Goal: Task Accomplishment & Management: Use online tool/utility

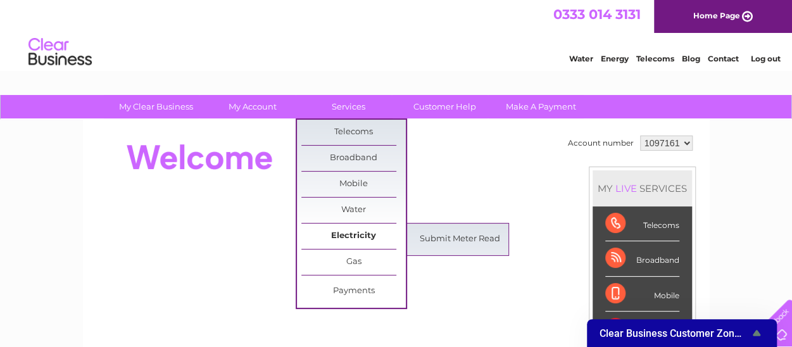
click at [376, 232] on link "Electricity" at bounding box center [353, 236] width 104 height 25
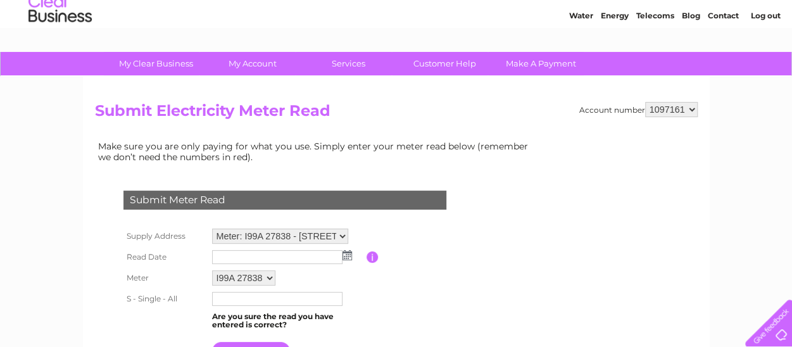
scroll to position [63, 0]
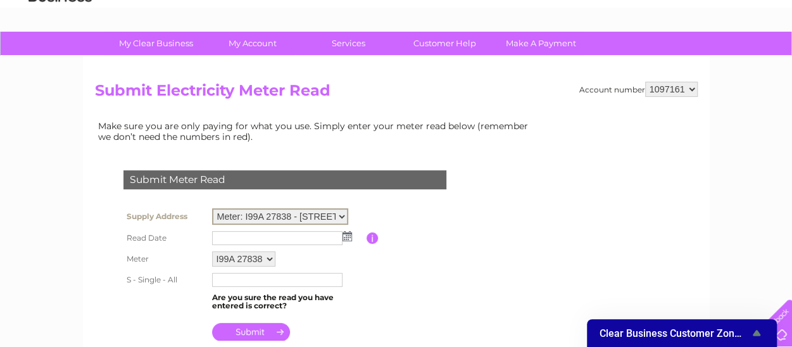
click at [343, 213] on select "Meter: I99A 27838 - 135-137 Whitfield Street, London, W1T 5EL Meter: L77A 12268…" at bounding box center [280, 216] width 136 height 16
select select "135904"
click at [212, 208] on select "Meter: I99A 27838 - 135-137 Whitfield Street, London, W1T 5EL Meter: L77A 12268…" at bounding box center [280, 216] width 136 height 16
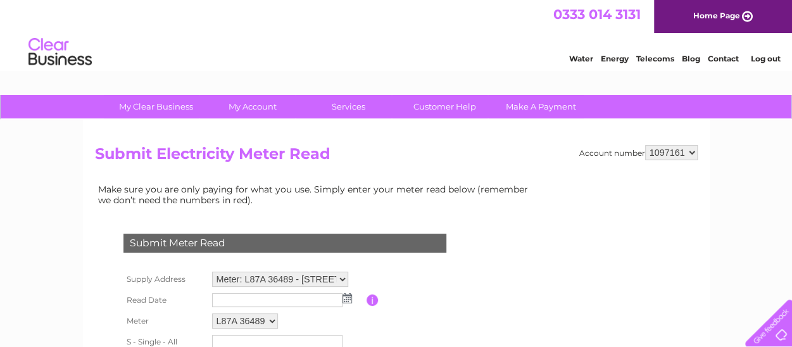
scroll to position [63, 0]
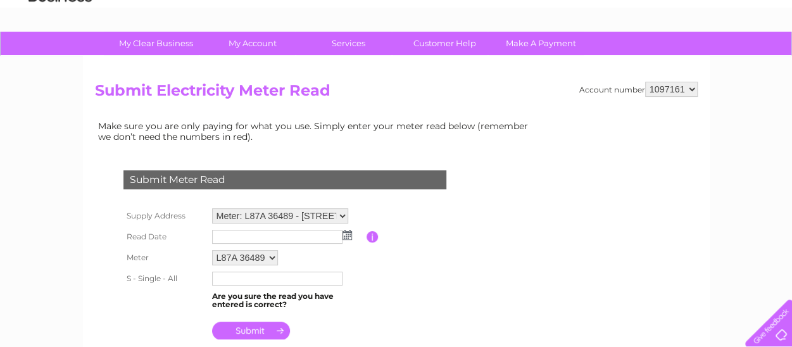
click at [347, 236] on img at bounding box center [347, 235] width 9 height 10
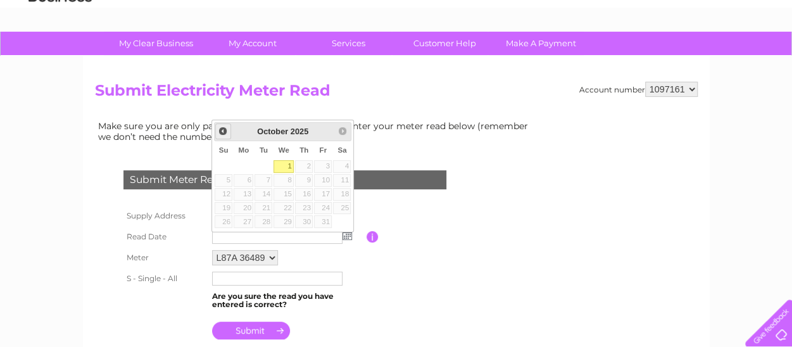
click at [222, 130] on span "Prev" at bounding box center [223, 131] width 10 height 10
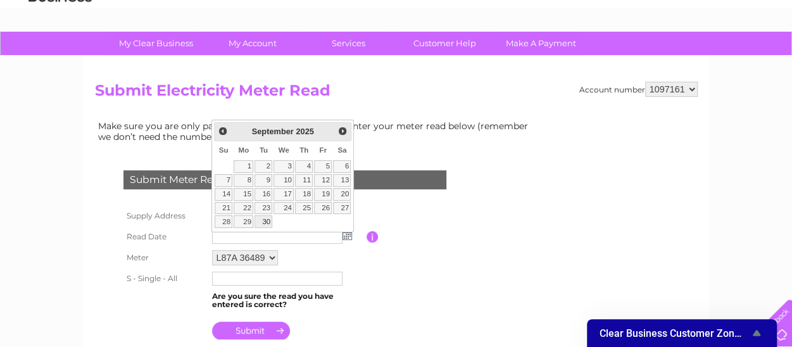
click at [266, 217] on link "30" at bounding box center [264, 221] width 18 height 13
type input "[DATE]"
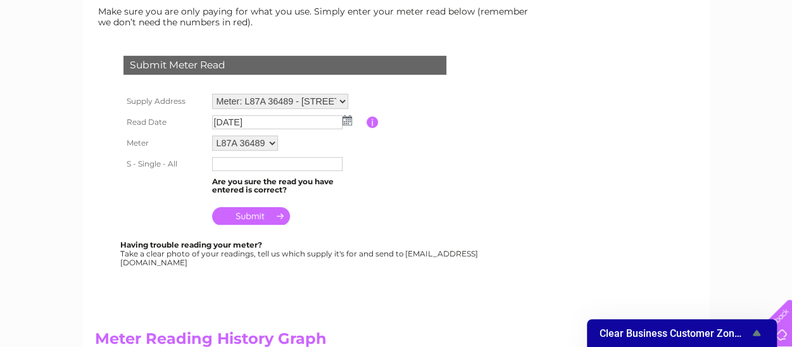
scroll to position [190, 0]
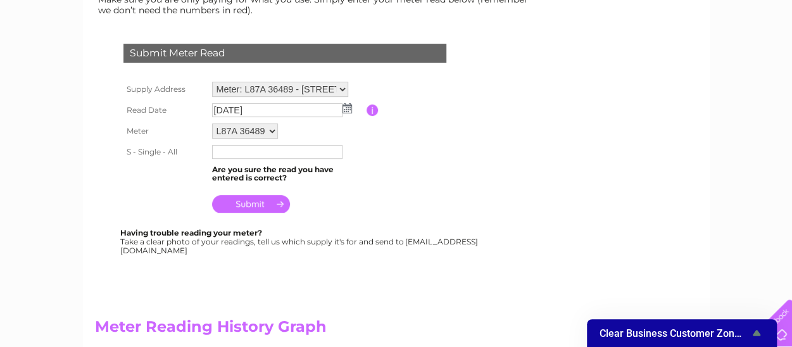
click at [233, 154] on input "text" at bounding box center [277, 152] width 130 height 14
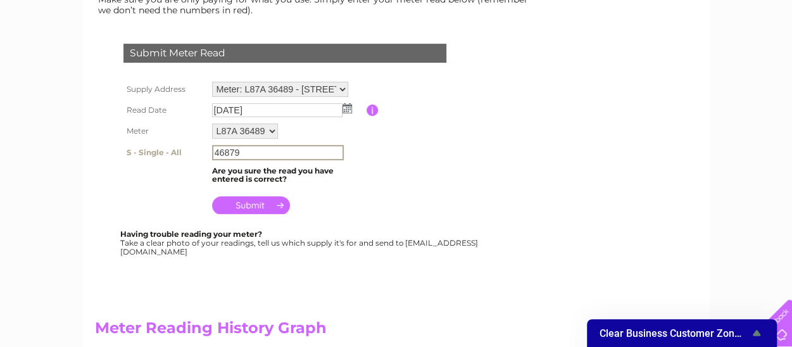
type input "46879"
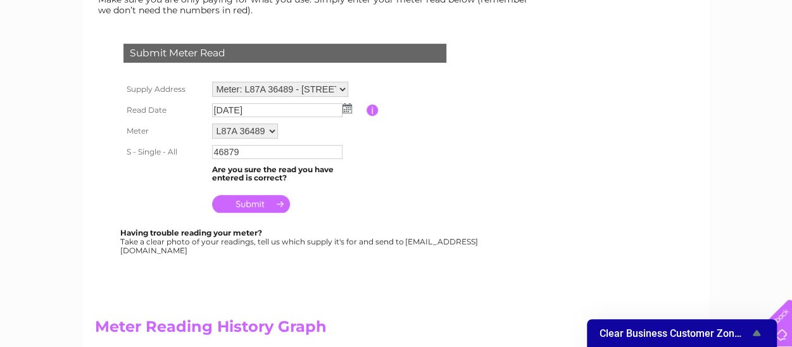
click at [250, 201] on input "submit" at bounding box center [251, 204] width 78 height 18
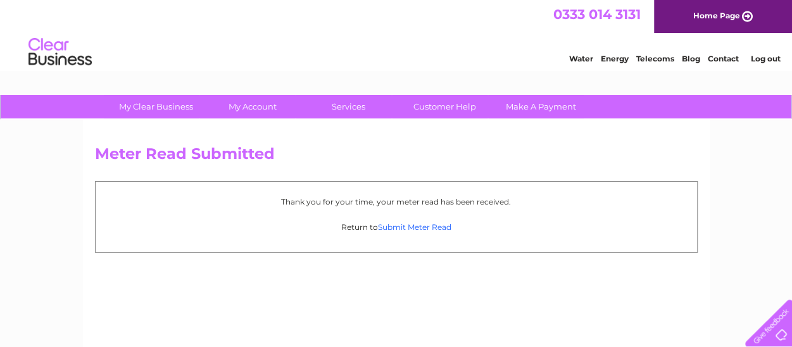
click at [402, 227] on link "Submit Meter Read" at bounding box center [414, 226] width 73 height 9
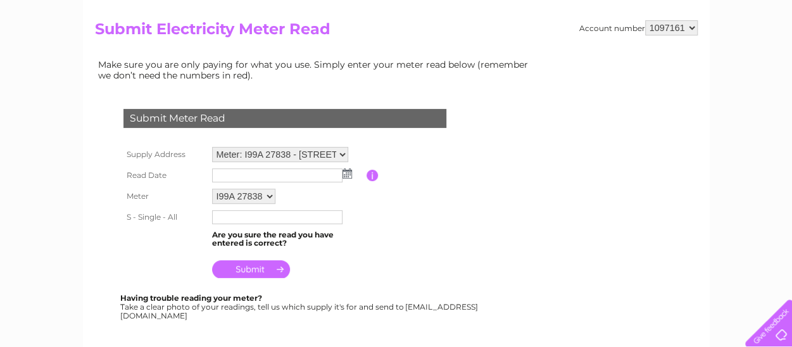
scroll to position [127, 0]
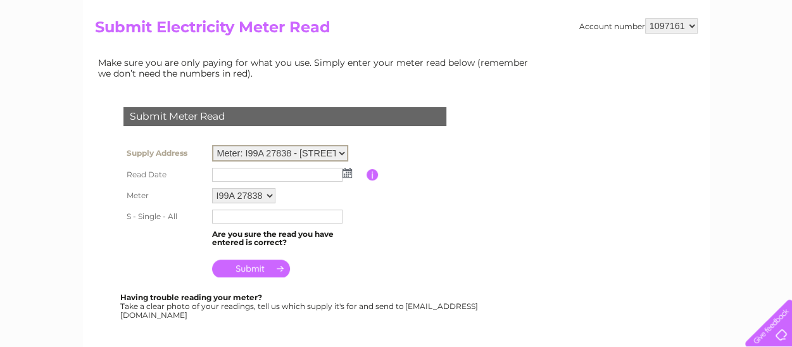
click at [344, 150] on select "Meter: I99A 27838 - [STREET_ADDRESS][PERSON_NAME] Meter: L77A 12268 - 135-[STRE…" at bounding box center [280, 153] width 136 height 16
select select "135903"
click at [212, 145] on select "Meter: I99A 27838 - [STREET_ADDRESS][PERSON_NAME] Meter: L77A 12268 - 135-[STRE…" at bounding box center [280, 153] width 136 height 16
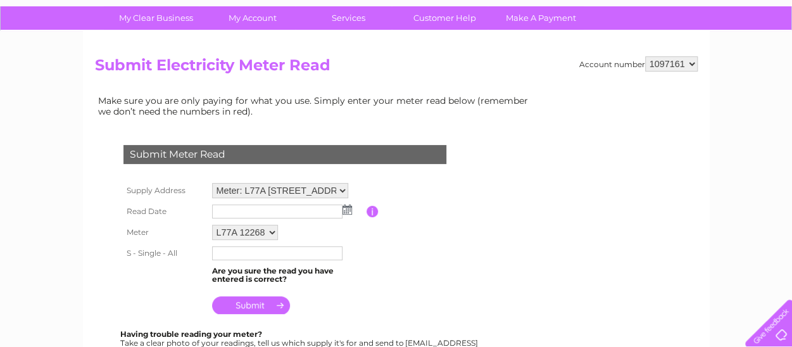
scroll to position [127, 0]
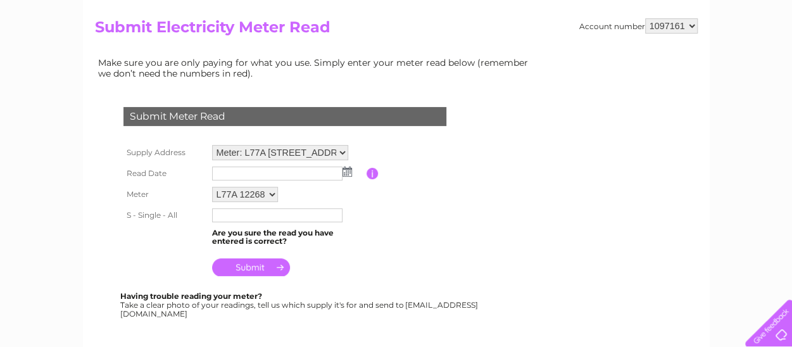
click at [345, 168] on img at bounding box center [347, 172] width 9 height 10
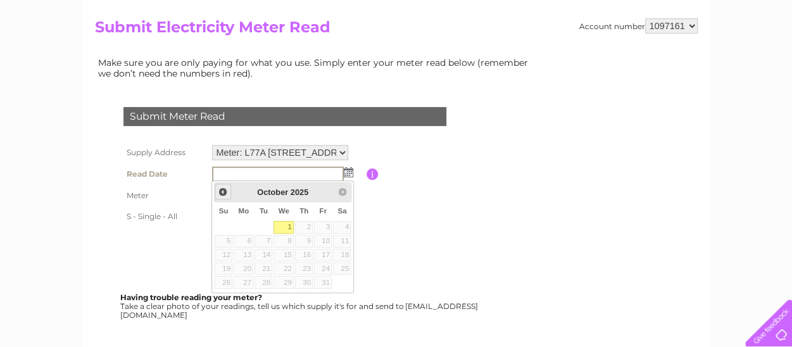
click at [222, 190] on span "Prev" at bounding box center [223, 192] width 10 height 10
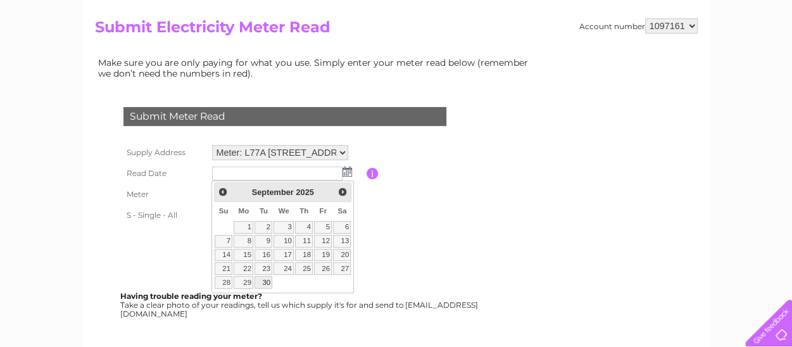
click at [270, 278] on link "30" at bounding box center [264, 282] width 18 height 13
type input "[DATE]"
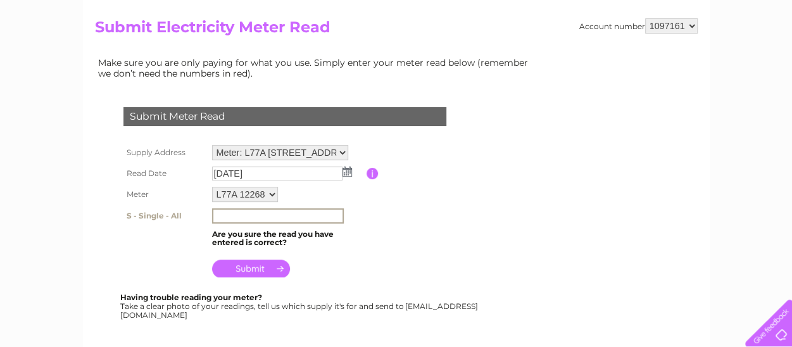
click at [250, 217] on input "text" at bounding box center [278, 215] width 132 height 15
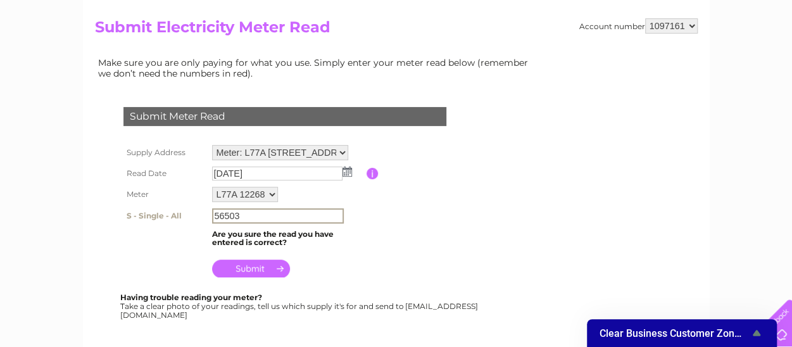
type input "56503"
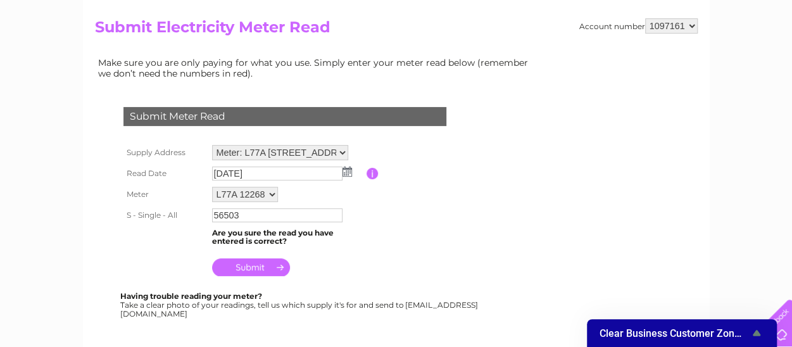
click at [255, 267] on input "submit" at bounding box center [251, 267] width 78 height 18
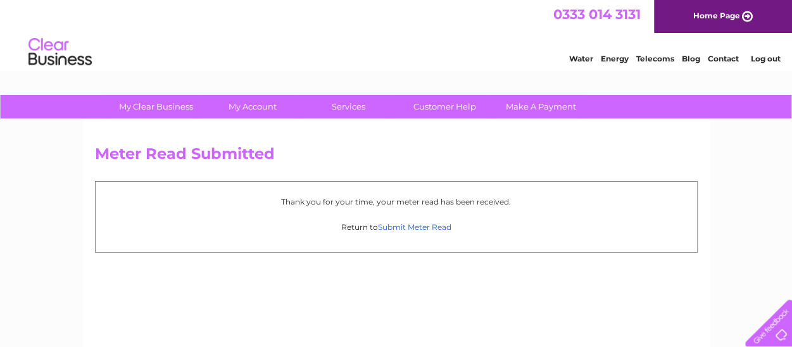
click at [424, 224] on link "Submit Meter Read" at bounding box center [414, 226] width 73 height 9
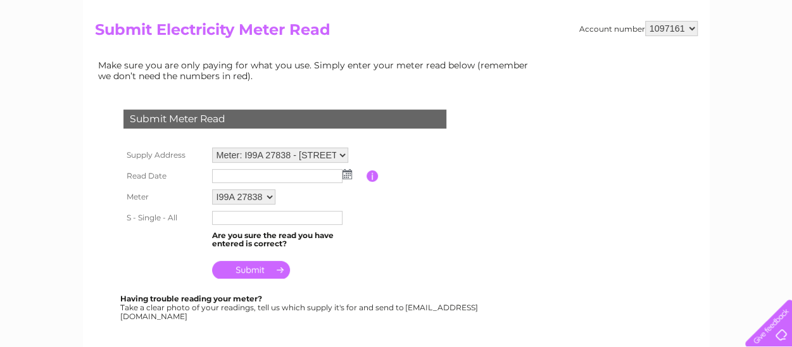
scroll to position [127, 0]
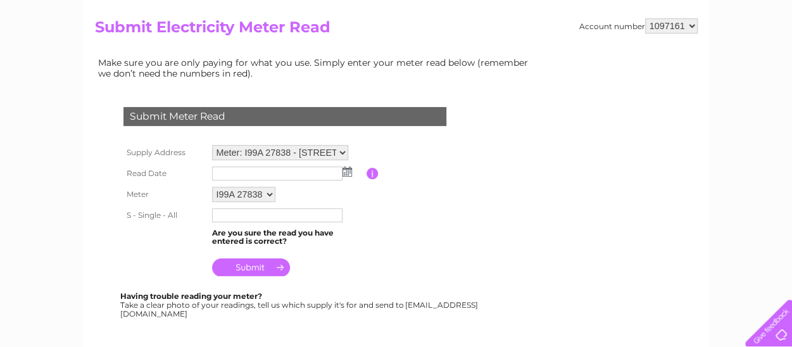
click at [346, 169] on img at bounding box center [347, 172] width 9 height 10
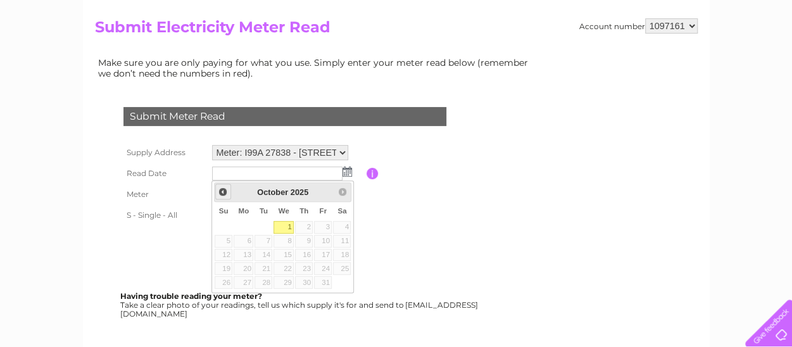
click at [222, 190] on span "Prev" at bounding box center [223, 192] width 10 height 10
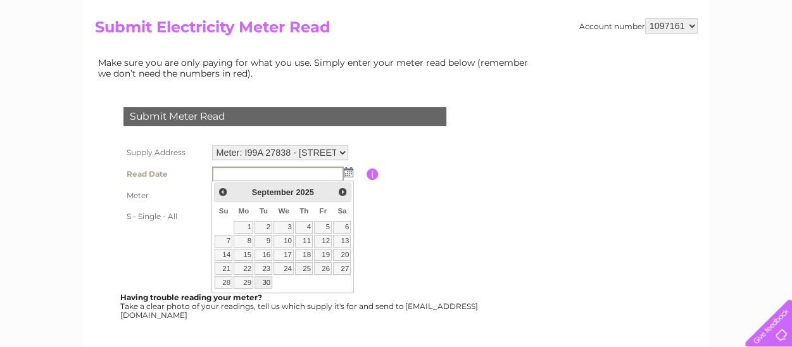
click at [265, 279] on link "30" at bounding box center [264, 282] width 18 height 13
type input "2025/09/30"
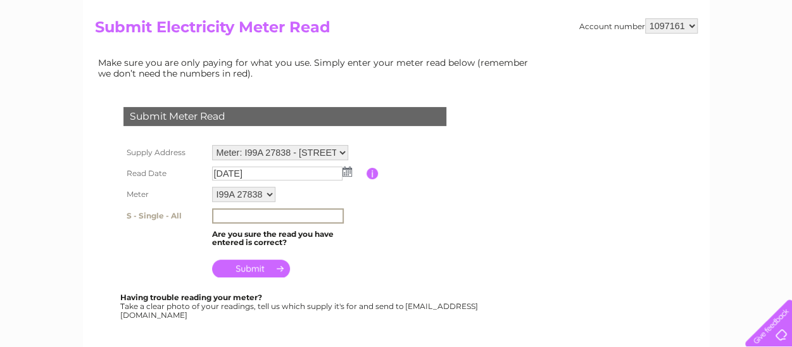
click at [223, 215] on input "text" at bounding box center [278, 215] width 132 height 15
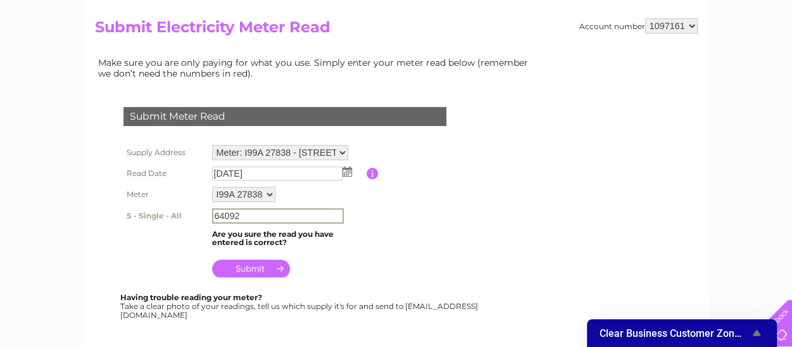
type input "64092"
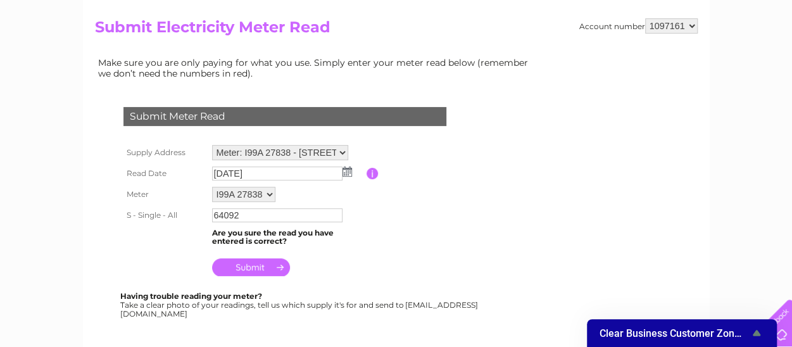
click at [242, 265] on input "submit" at bounding box center [251, 267] width 78 height 18
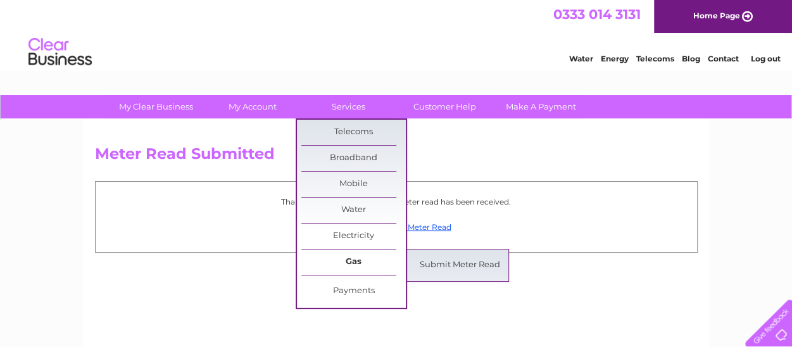
click at [362, 256] on link "Gas" at bounding box center [353, 262] width 104 height 25
click at [439, 256] on link "Submit Meter Read" at bounding box center [460, 265] width 104 height 25
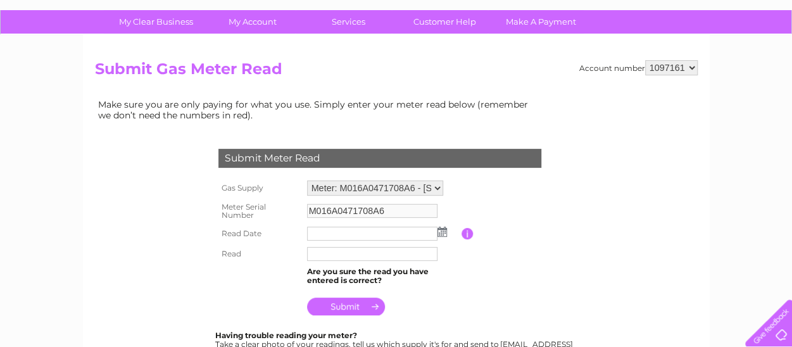
scroll to position [127, 0]
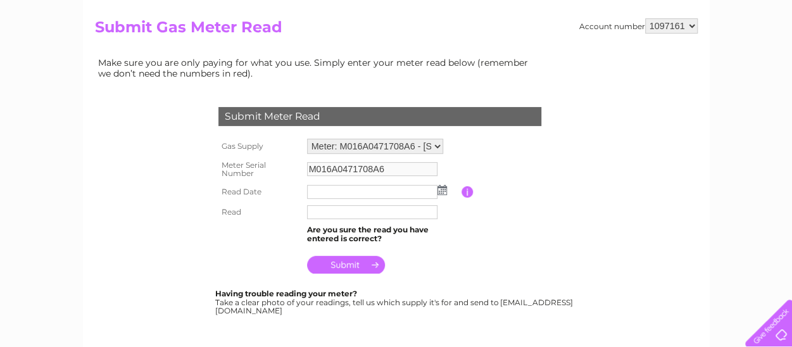
click at [442, 191] on img at bounding box center [442, 190] width 9 height 10
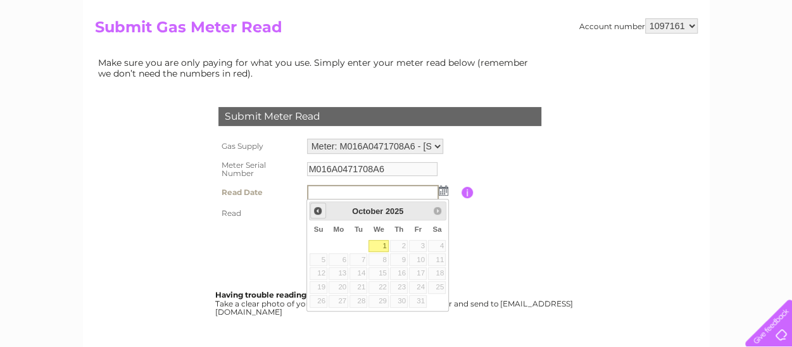
click at [319, 209] on span "Prev" at bounding box center [318, 211] width 10 height 10
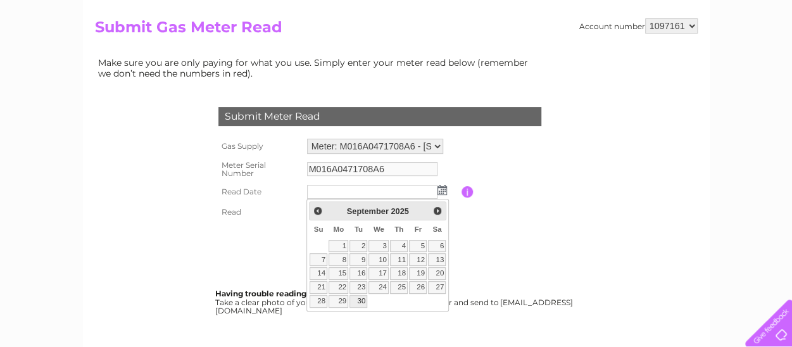
click at [364, 300] on link "30" at bounding box center [359, 301] width 18 height 13
type input "[DATE]"
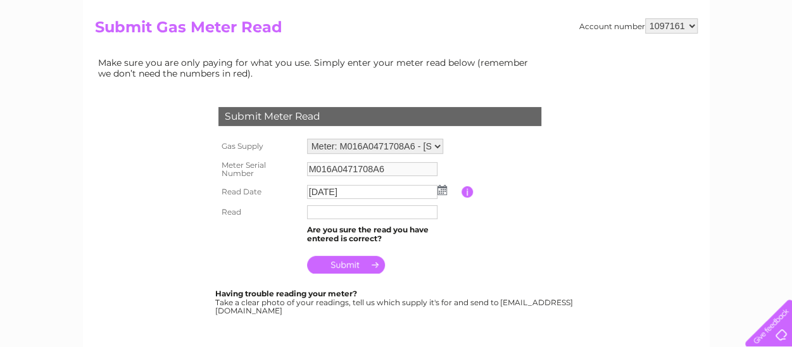
click at [336, 215] on input "text" at bounding box center [372, 212] width 130 height 14
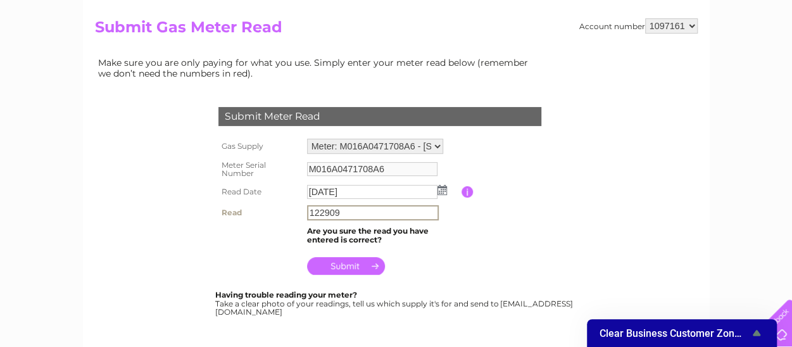
type input "122909"
click at [343, 265] on input "submit" at bounding box center [346, 265] width 78 height 18
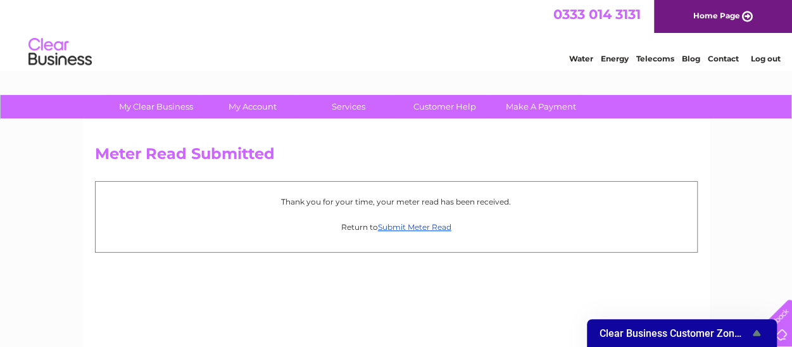
click at [343, 265] on div "Meter Read Submitted Thank you for your time, your meter read has been received…" at bounding box center [396, 297] width 627 height 355
